Goal: Information Seeking & Learning: Learn about a topic

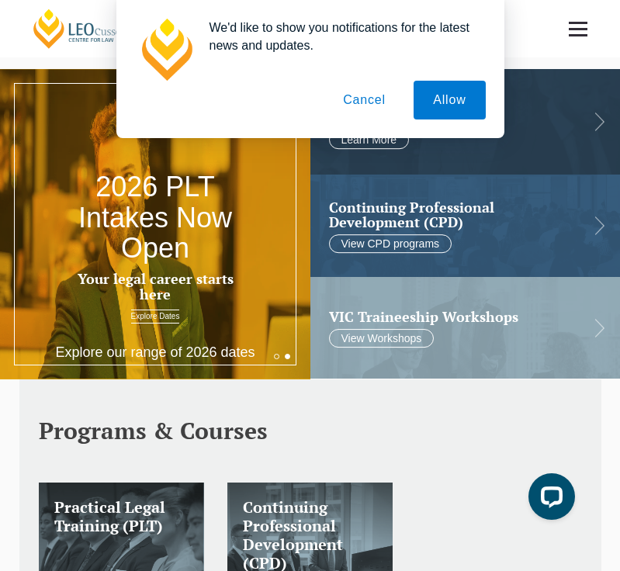
click at [355, 99] on button "Cancel" at bounding box center [364, 100] width 81 height 39
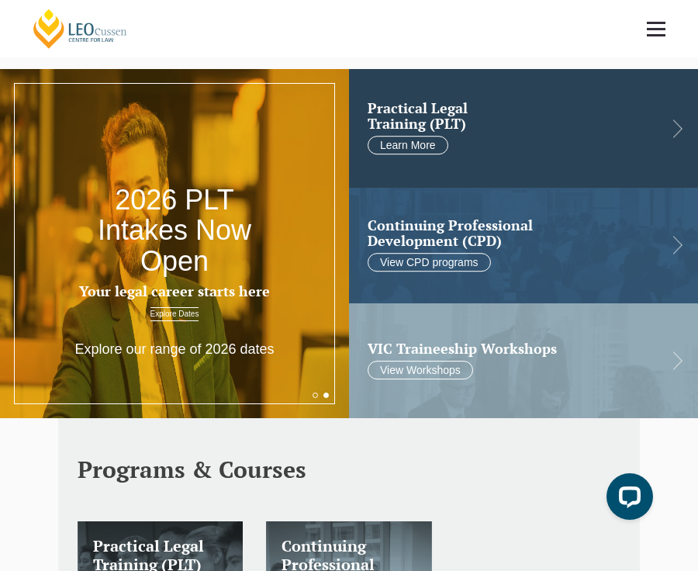
click at [556, 138] on link at bounding box center [523, 128] width 349 height 119
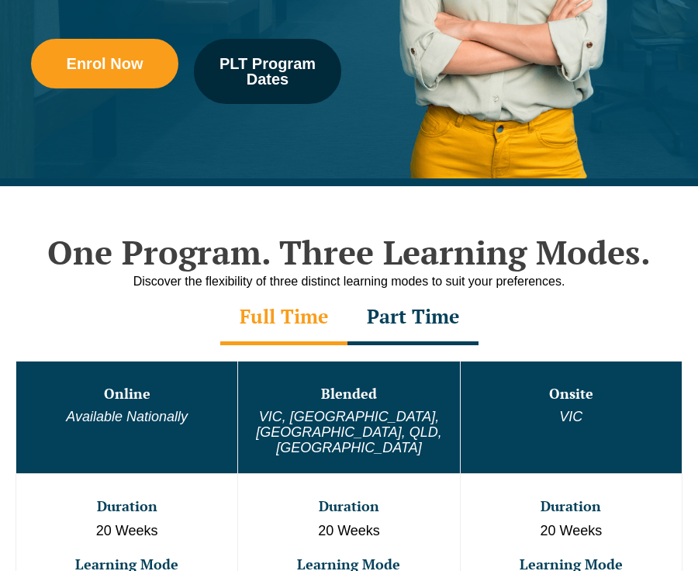
scroll to position [434, 0]
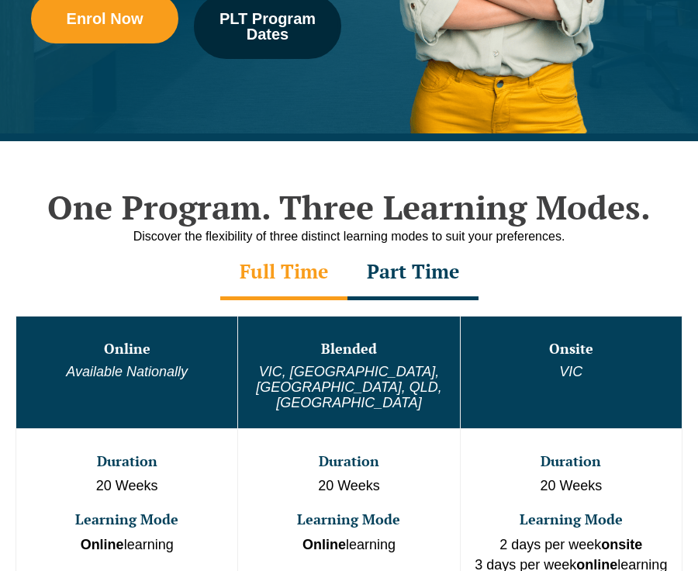
click at [307, 46] on header "Leo Cussen Centre for Law Search here Practical Legal Training Our Practical Le…" at bounding box center [349, 28] width 698 height 57
click at [295, 44] on header "Leo Cussen Centre for Law Search here Practical Legal Training Our Practical Le…" at bounding box center [349, 28] width 698 height 57
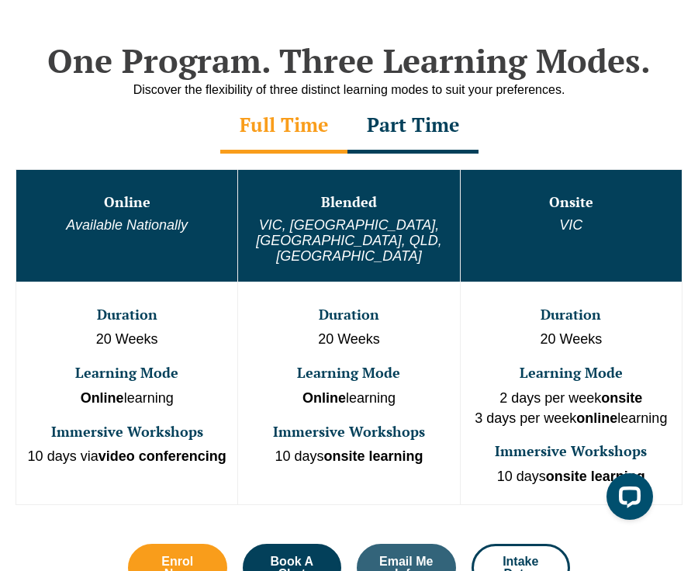
scroll to position [587, 0]
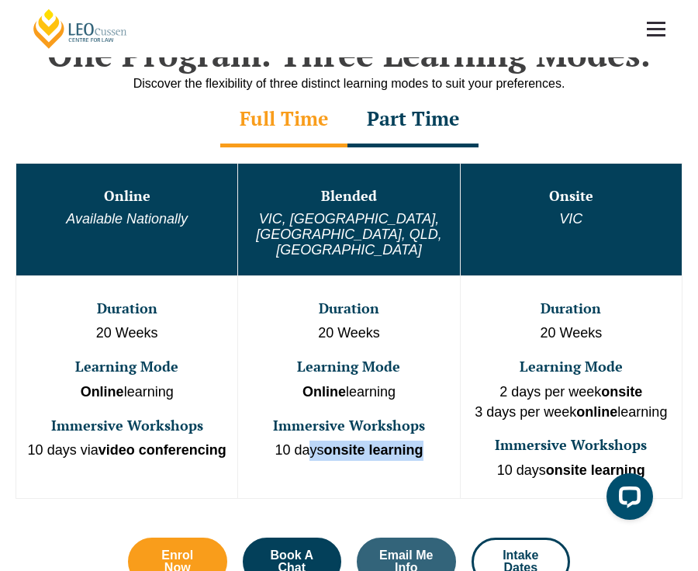
drag, startPoint x: 428, startPoint y: 414, endPoint x: 299, endPoint y: 405, distance: 129.9
click at [299, 405] on td "Duration 20 Weeks Learning Mode Online learning Immersive Workshops 10 days ons…" at bounding box center [349, 387] width 222 height 223
click at [284, 370] on td "Duration 20 Weeks Learning Mode Online learning Immersive Workshops 10 days ons…" at bounding box center [349, 387] width 222 height 223
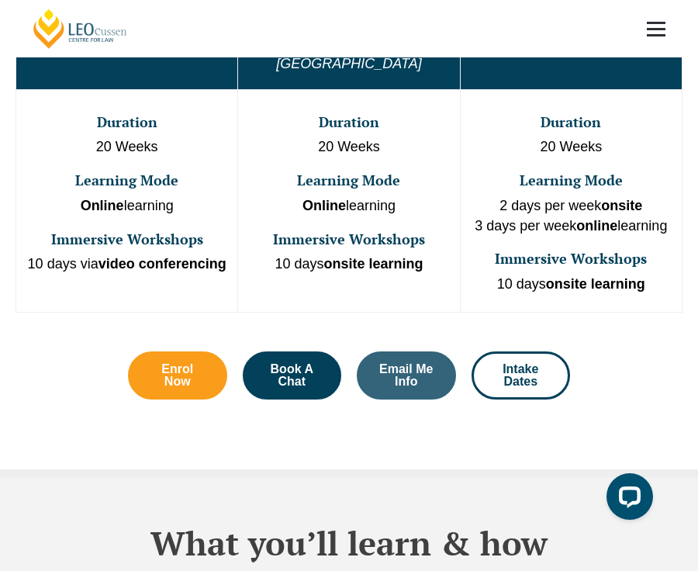
scroll to position [788, 0]
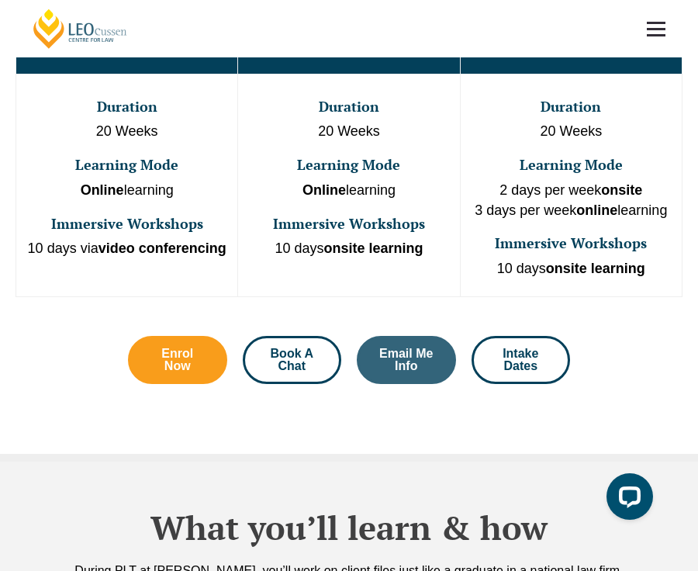
click at [314, 338] on link "Book A Chat" at bounding box center [292, 360] width 99 height 48
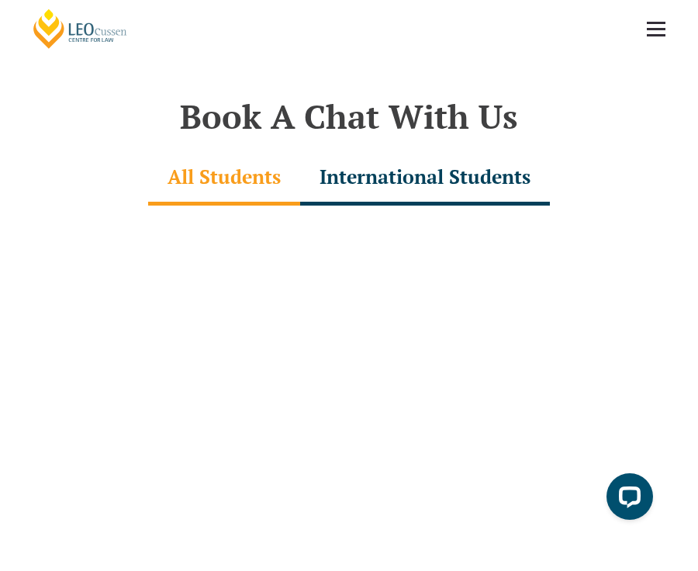
scroll to position [4381, 0]
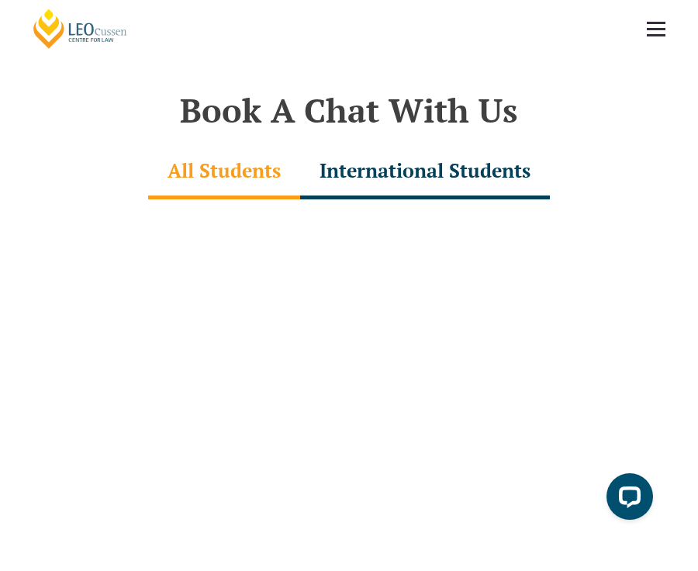
click at [353, 147] on div "International Students" at bounding box center [425, 172] width 250 height 54
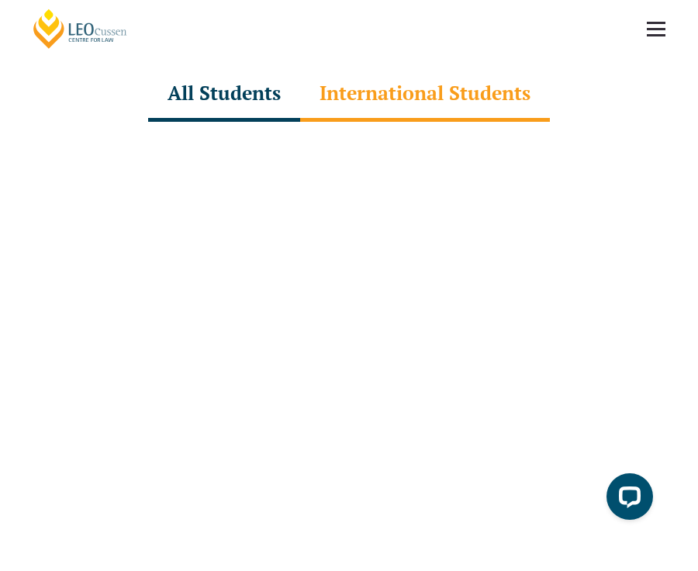
scroll to position [4468, 0]
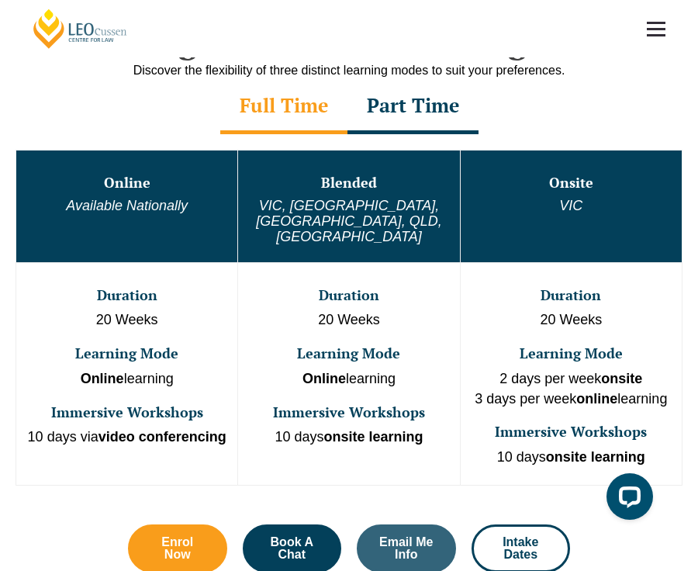
scroll to position [622, 0]
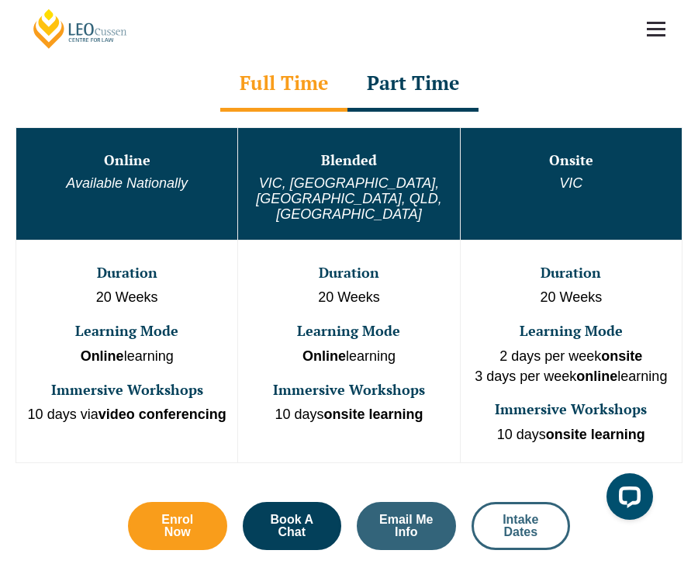
click at [536, 502] on link "Intake Dates" at bounding box center [521, 526] width 99 height 48
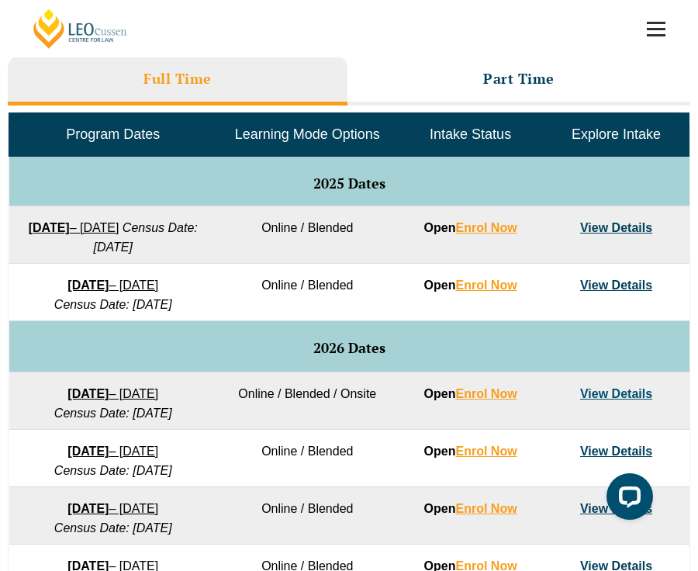
scroll to position [560, 0]
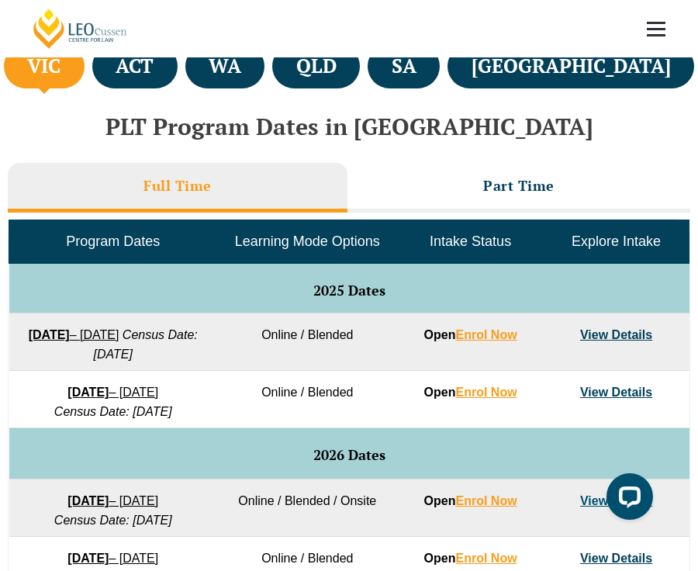
click at [600, 328] on link "View Details" at bounding box center [617, 334] width 72 height 13
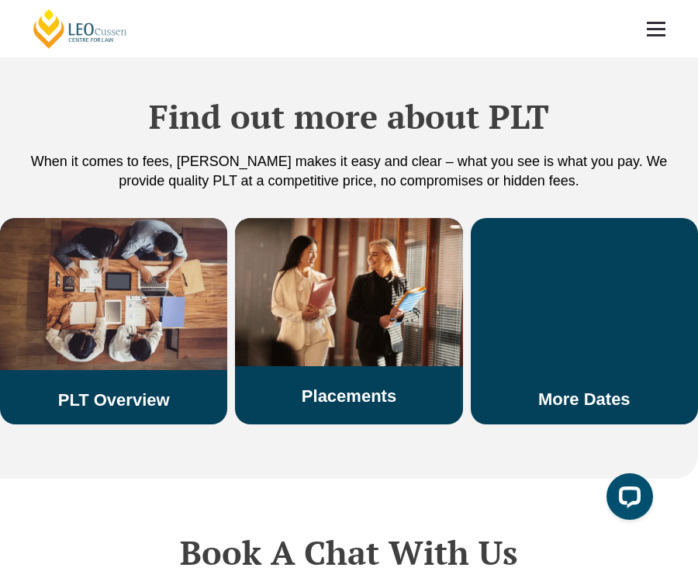
scroll to position [2694, 0]
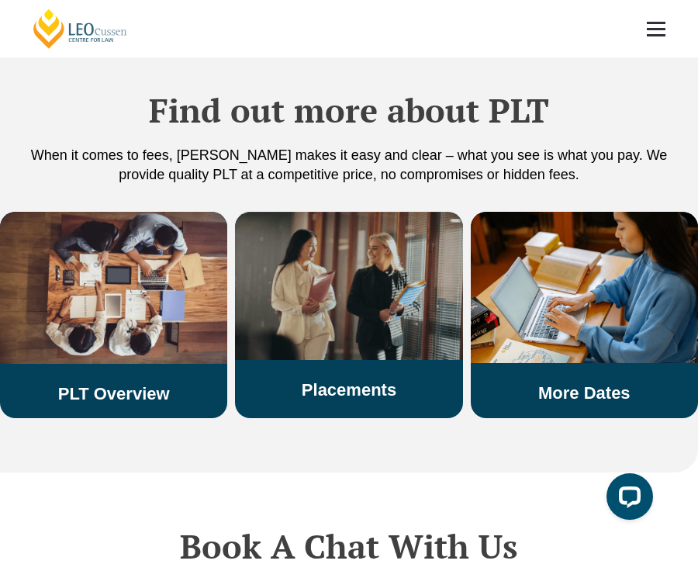
click at [350, 341] on div "Placements" at bounding box center [348, 306] width 227 height 189
click at [316, 380] on h3 "Placements" at bounding box center [348, 390] width 227 height 20
click at [321, 380] on link "Placements" at bounding box center [349, 389] width 95 height 19
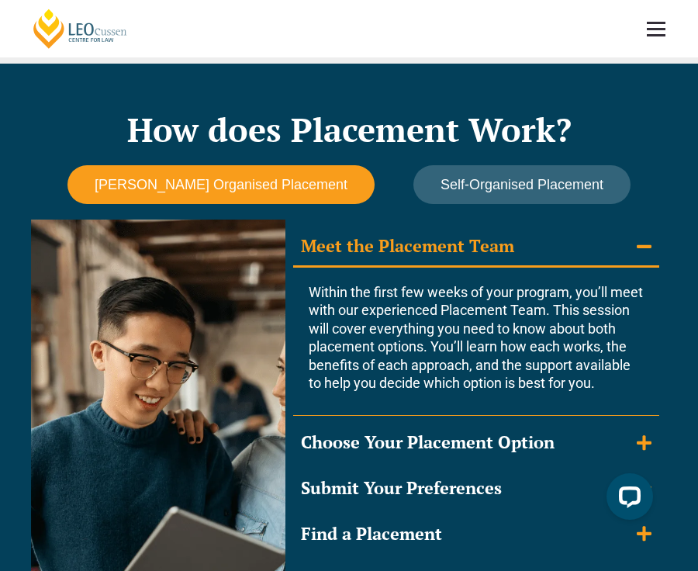
scroll to position [1403, 0]
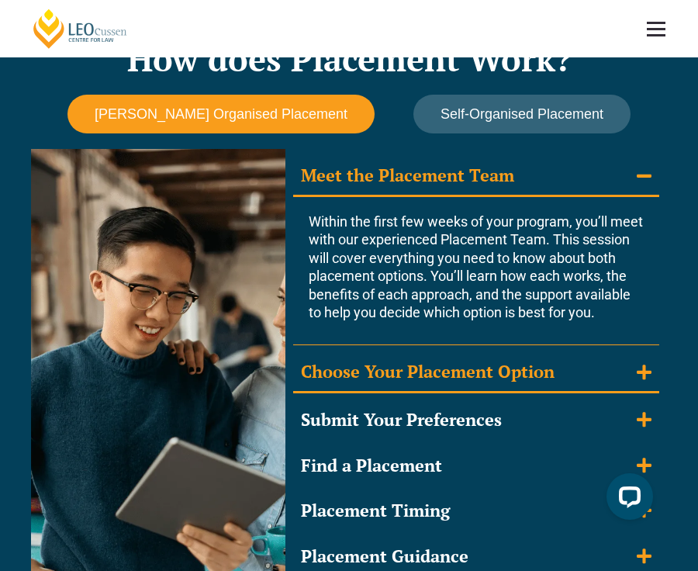
click at [463, 369] on div "Choose Your Placement Option" at bounding box center [428, 372] width 254 height 23
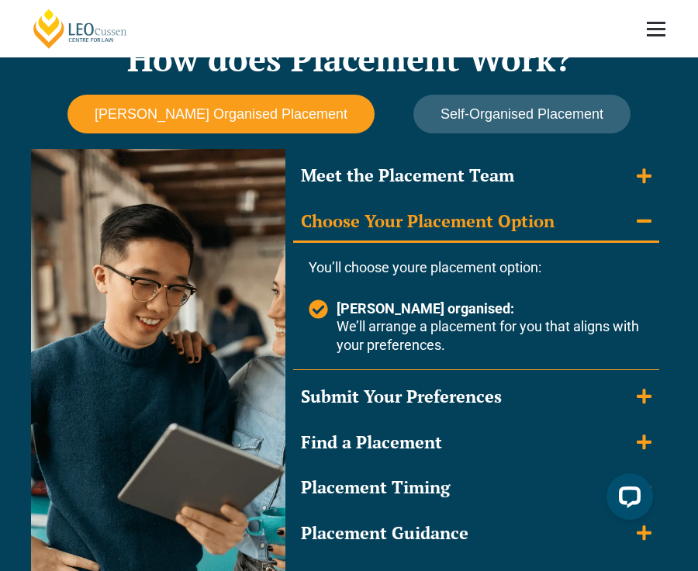
click at [419, 210] on div "Choose Your Placement Option" at bounding box center [428, 221] width 254 height 23
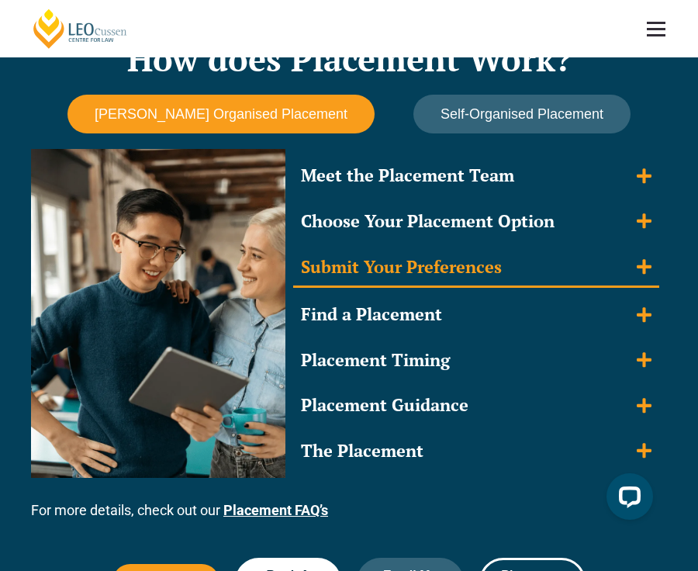
click at [445, 260] on div "Submit Your Preferences" at bounding box center [401, 267] width 201 height 23
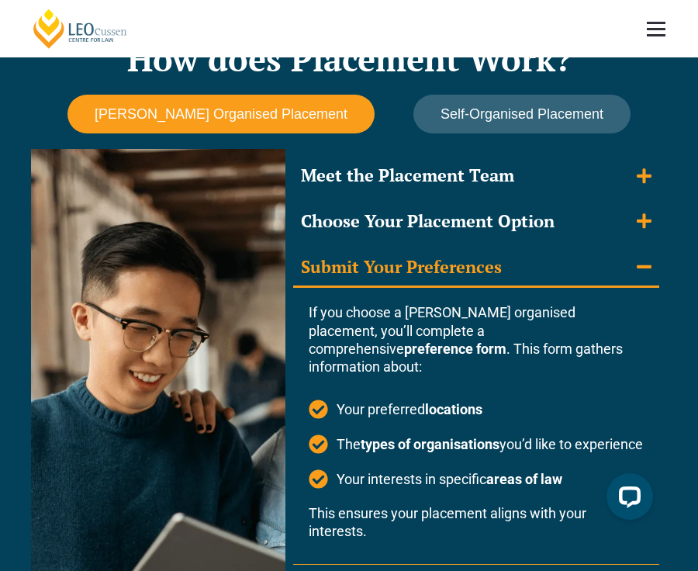
click at [445, 260] on div "Submit Your Preferences" at bounding box center [401, 267] width 201 height 23
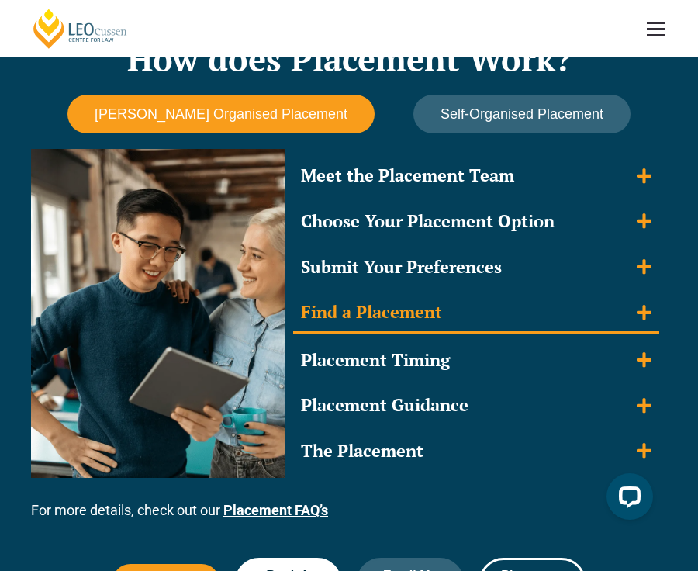
click at [451, 303] on summary "Find a Placement" at bounding box center [476, 313] width 366 height 40
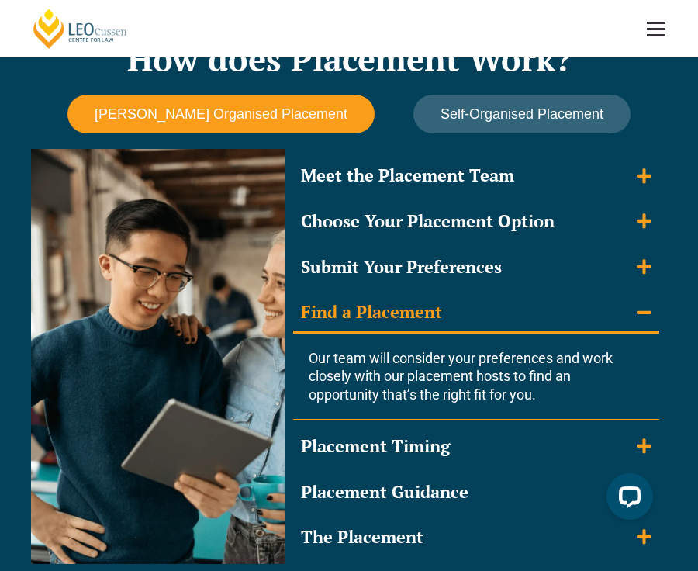
click at [451, 303] on summary "Find a Placement" at bounding box center [476, 313] width 366 height 40
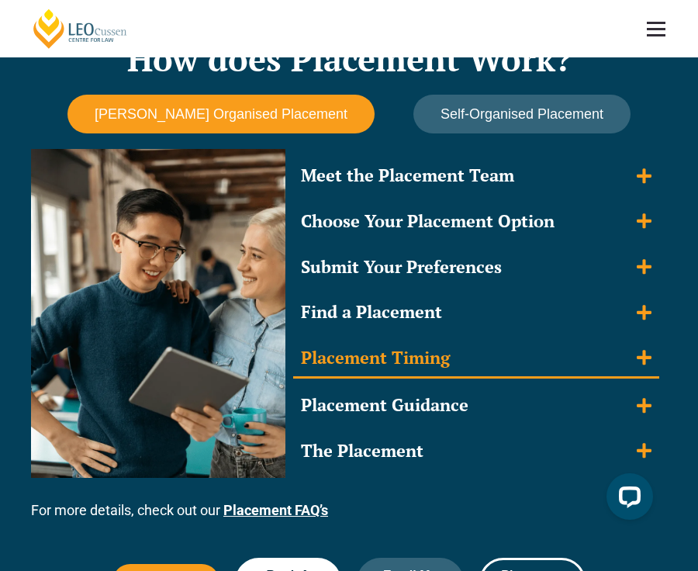
click at [460, 363] on summary "Placement Timing" at bounding box center [476, 359] width 366 height 40
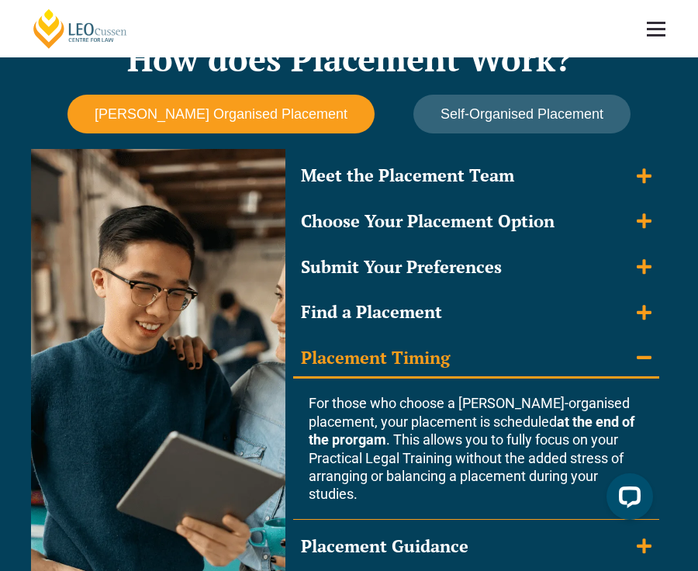
click at [460, 363] on summary "Placement Timing" at bounding box center [476, 359] width 366 height 40
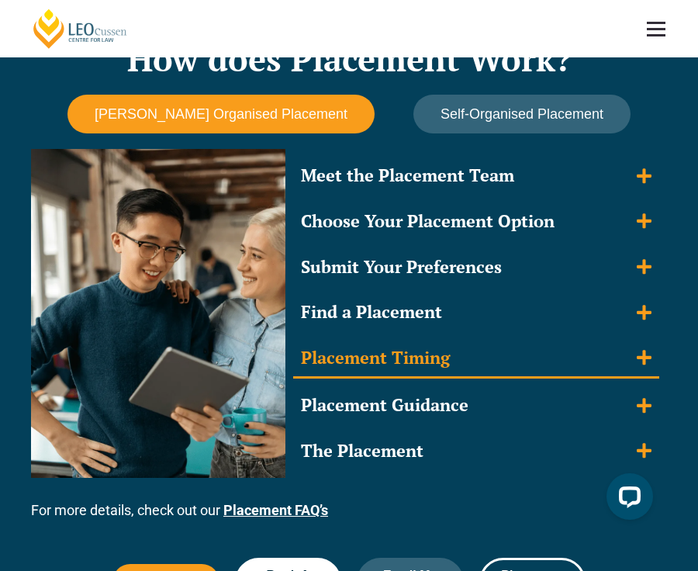
click at [458, 353] on summary "Placement Timing" at bounding box center [476, 359] width 366 height 40
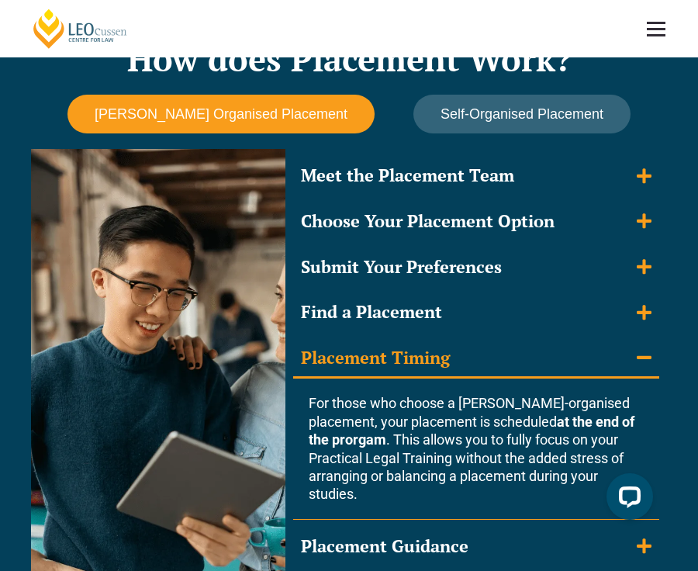
click at [458, 353] on summary "Placement Timing" at bounding box center [476, 359] width 366 height 40
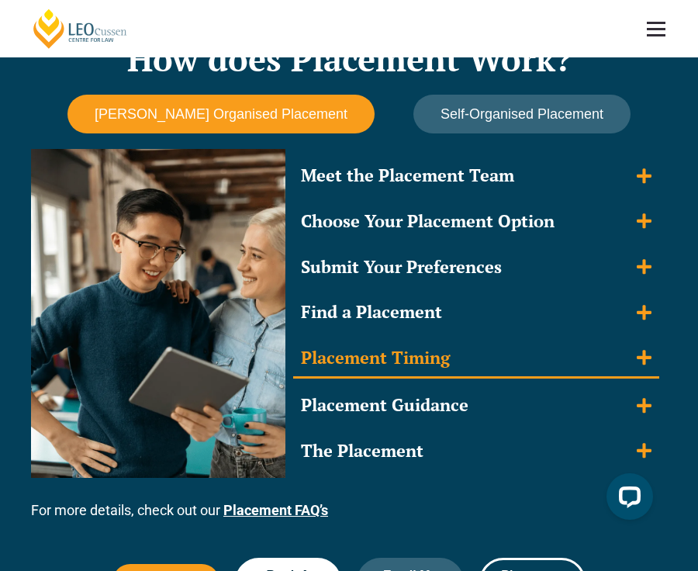
scroll to position [1437, 0]
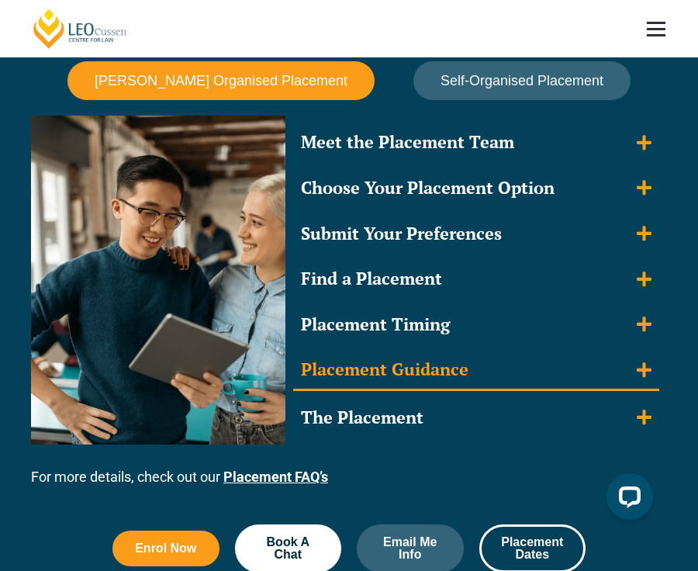
click at [461, 364] on div "Placement Guidance" at bounding box center [385, 370] width 168 height 23
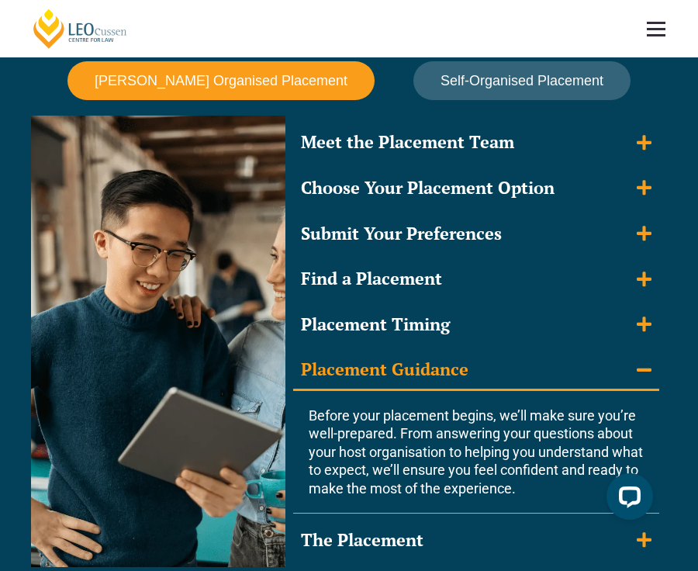
click at [461, 364] on div "Placement Guidance" at bounding box center [385, 370] width 168 height 23
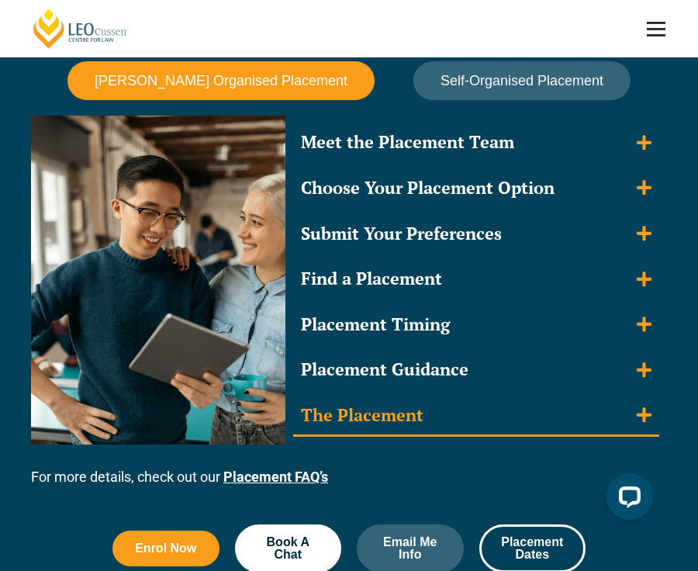
click at [469, 421] on summary "The Placement" at bounding box center [476, 417] width 366 height 40
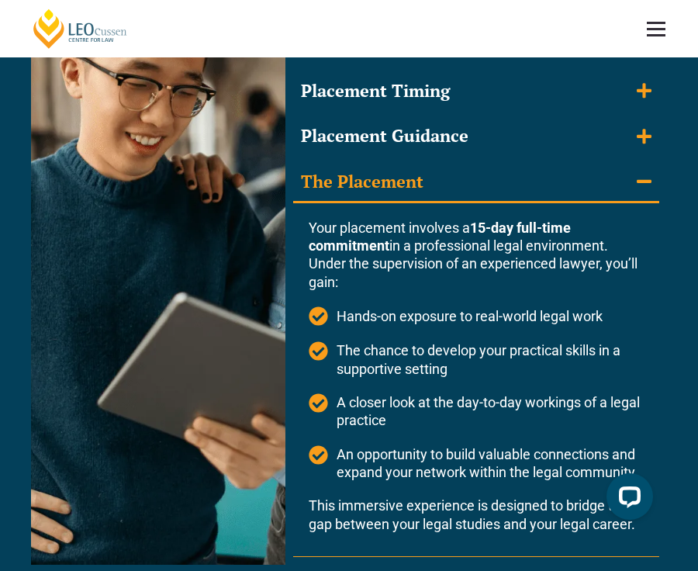
scroll to position [1696, 0]
